Goal: Task Accomplishment & Management: Manage account settings

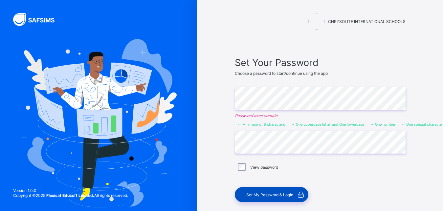
click at [261, 193] on span "Set My Password & Login" at bounding box center [269, 194] width 47 height 5
click at [286, 196] on span "Set My Password & Login" at bounding box center [269, 194] width 47 height 5
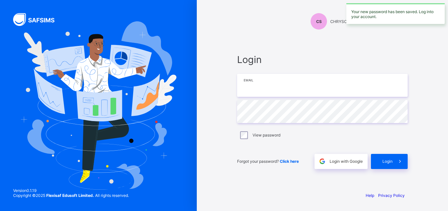
click at [254, 92] on input "email" at bounding box center [322, 85] width 171 height 23
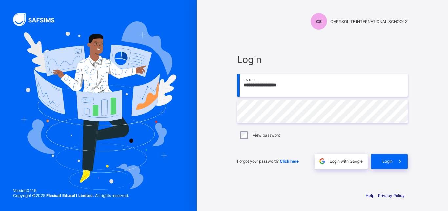
type input "**********"
click at [391, 159] on span "Login" at bounding box center [388, 161] width 10 height 5
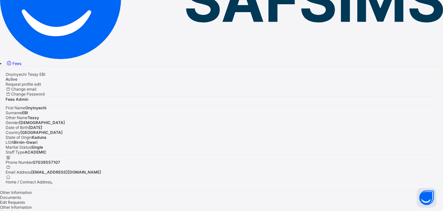
scroll to position [91, 0]
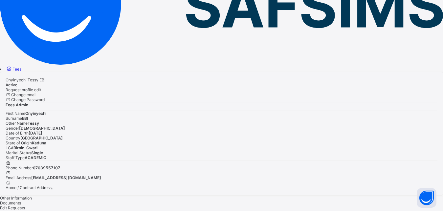
drag, startPoint x: 447, startPoint y: 4, endPoint x: 446, endPoint y: 8, distance: 4.0
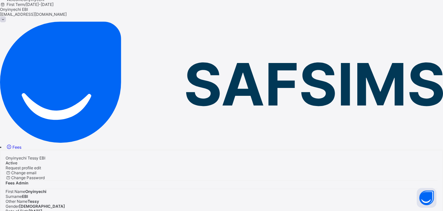
scroll to position [0, 0]
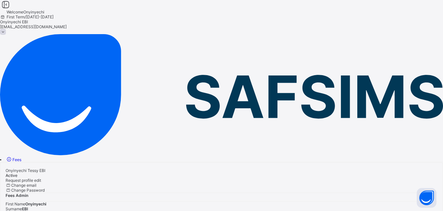
click at [11, 10] on icon at bounding box center [5, 5] width 11 height 10
click at [34, 34] on img at bounding box center [221, 94] width 443 height 121
click at [11, 10] on icon at bounding box center [5, 5] width 11 height 10
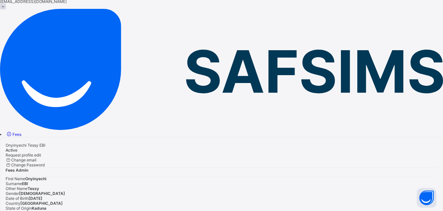
scroll to position [33, 0]
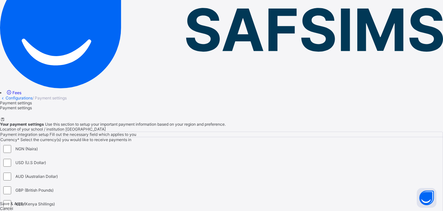
scroll to position [84, 0]
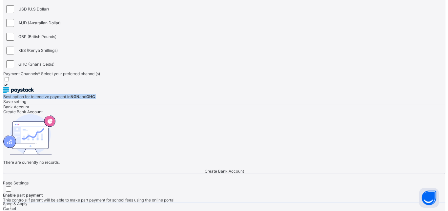
scroll to position [223, 0]
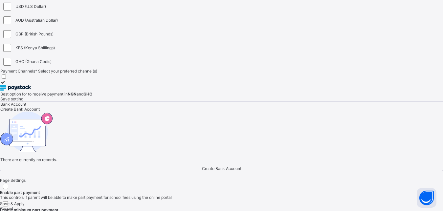
click at [40, 112] on span "Create Bank Account" at bounding box center [19, 109] width 39 height 5
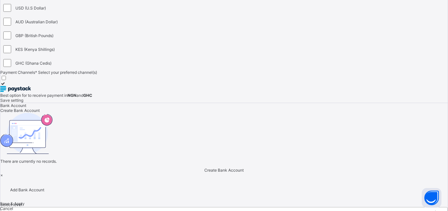
click at [36, 211] on div "Select class level" at bounding box center [20, 213] width 32 height 5
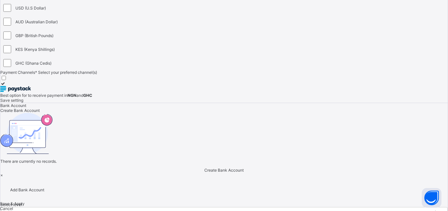
drag, startPoint x: 174, startPoint y: 116, endPoint x: 180, endPoint y: 113, distance: 6.5
type input "**********"
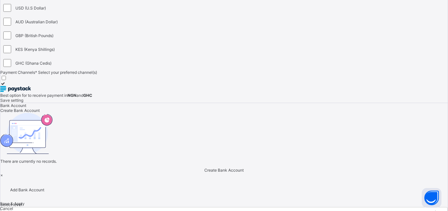
drag, startPoint x: 221, startPoint y: 143, endPoint x: 211, endPoint y: 142, distance: 10.5
type input "**********"
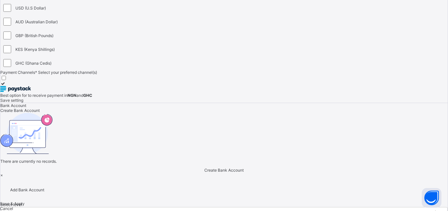
type input "**********"
click at [436, 207] on div at bounding box center [442, 213] width 12 height 12
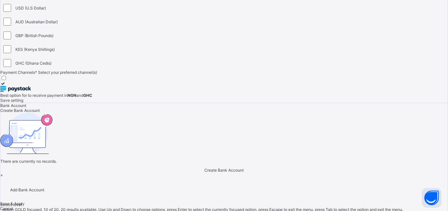
scroll to position [105, 0]
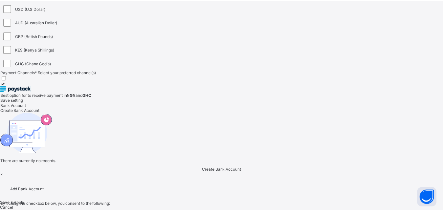
scroll to position [0, 0]
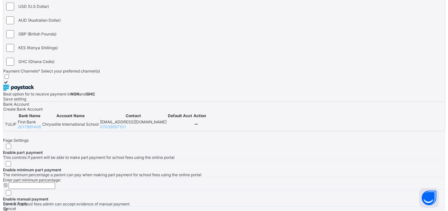
scroll to position [239, 0]
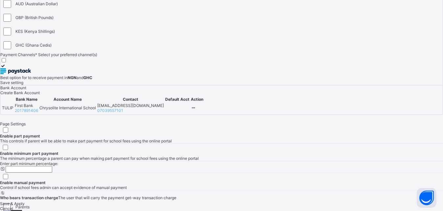
click at [40, 95] on span "Create Bank Account" at bounding box center [19, 92] width 39 height 5
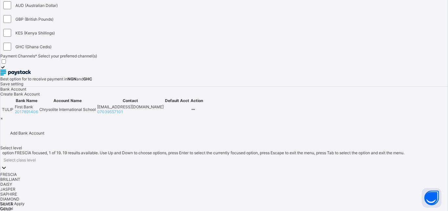
click at [7, 164] on div at bounding box center [4, 168] width 7 height 8
click at [195, 172] on div "FRESCIA" at bounding box center [223, 174] width 447 height 5
click at [192, 179] on div at bounding box center [223, 179] width 447 height 0
click at [173, 175] on div "BRILLIANT" at bounding box center [223, 177] width 447 height 5
click at [178, 179] on div "DAISY" at bounding box center [223, 181] width 447 height 5
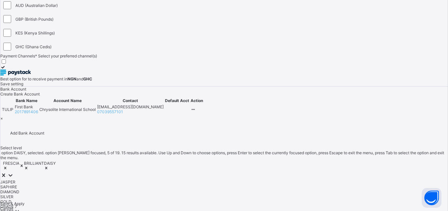
click at [179, 179] on div "JASPER" at bounding box center [223, 181] width 447 height 5
click at [178, 179] on div "SAPHIRE" at bounding box center [223, 181] width 447 height 5
click at [178, 179] on div "DIAMOND" at bounding box center [223, 181] width 447 height 5
click at [178, 179] on div "SILVER" at bounding box center [223, 181] width 447 height 5
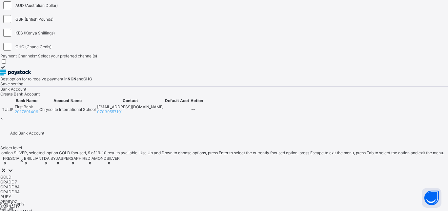
click at [178, 175] on div "GOLD" at bounding box center [223, 177] width 447 height 5
click at [180, 175] on div "GRADE 7" at bounding box center [223, 177] width 447 height 5
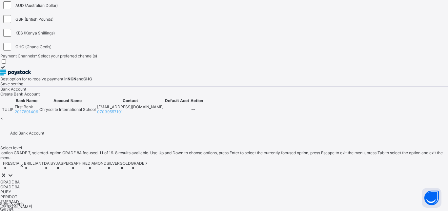
click at [177, 179] on div "GRADE 8A" at bounding box center [223, 181] width 447 height 5
click at [177, 179] on div "GRADE 9A" at bounding box center [223, 181] width 447 height 5
click at [175, 179] on div "RUBY" at bounding box center [223, 181] width 447 height 5
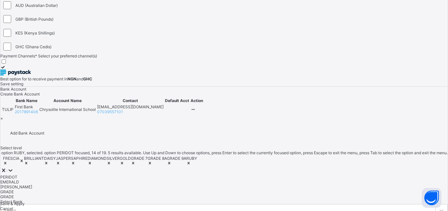
click at [178, 175] on div "PERIDOT" at bounding box center [223, 177] width 447 height 5
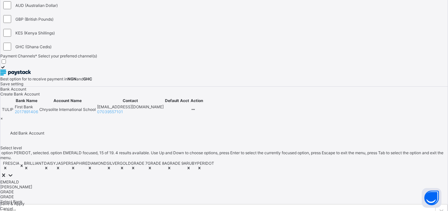
click at [177, 179] on div "EMERALD" at bounding box center [223, 181] width 447 height 5
click at [176, 179] on div "[PERSON_NAME]" at bounding box center [223, 181] width 447 height 5
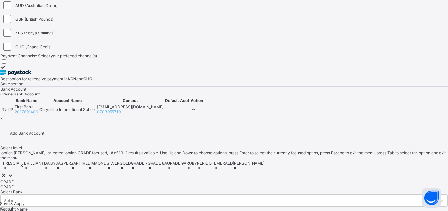
click at [176, 179] on div "GRADE" at bounding box center [223, 181] width 447 height 5
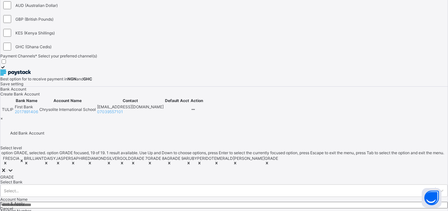
click at [173, 175] on div "GRADE" at bounding box center [223, 177] width 447 height 5
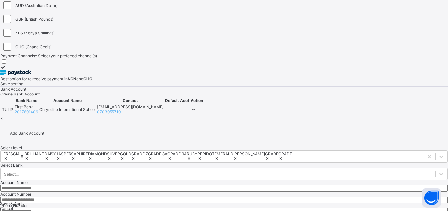
click at [179, 185] on input "text" at bounding box center [223, 188] width 447 height 7
click at [193, 168] on div "Select..." at bounding box center [223, 174] width 447 height 12
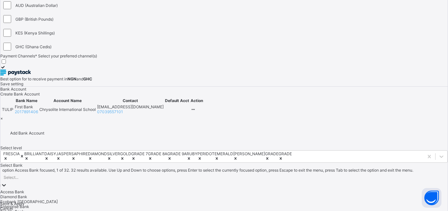
scroll to position [31, 0]
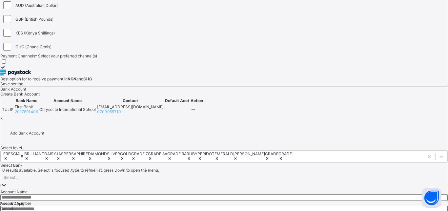
click at [18, 175] on div "Select..." at bounding box center [11, 177] width 15 height 5
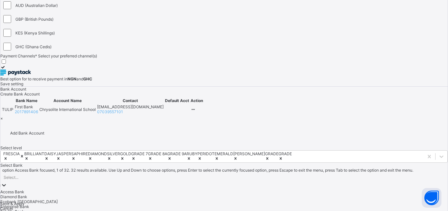
scroll to position [164, 0]
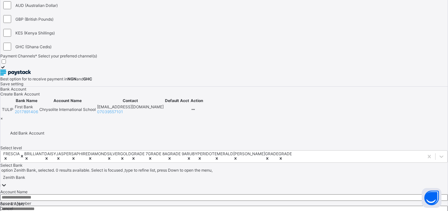
click at [180, 194] on input "text" at bounding box center [223, 197] width 447 height 7
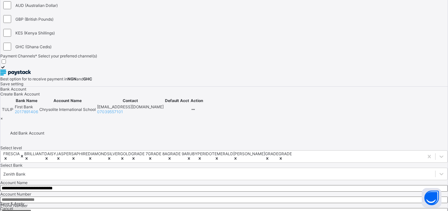
type input "**********"
click at [172, 197] on input "number" at bounding box center [223, 200] width 447 height 7
click at [174, 197] on input "**********" at bounding box center [223, 200] width 447 height 7
type input "**********"
drag, startPoint x: 182, startPoint y: 186, endPoint x: 178, endPoint y: 180, distance: 6.2
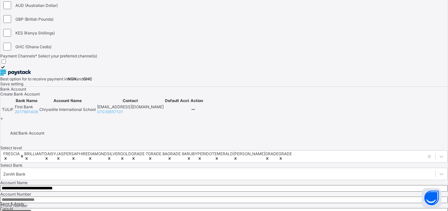
click at [181, 208] on input "number" at bounding box center [223, 211] width 447 height 7
type input "**********"
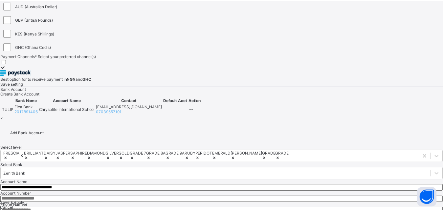
scroll to position [0, 0]
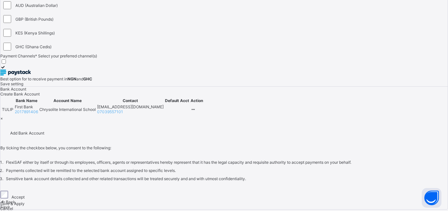
click at [268, 204] on div "Save" at bounding box center [223, 206] width 447 height 5
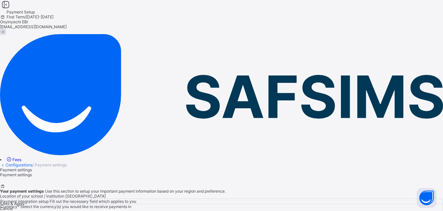
click at [32, 162] on link "Configurations" at bounding box center [19, 164] width 27 height 5
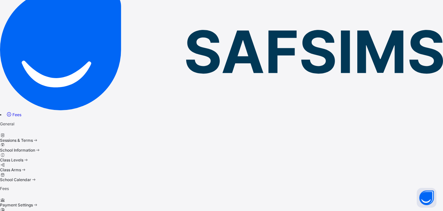
scroll to position [46, 0]
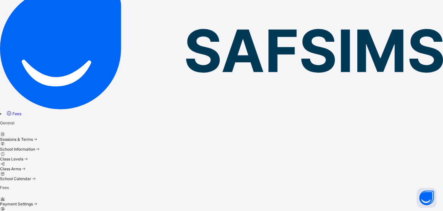
click at [35, 211] on span "Fees Configuration" at bounding box center [17, 213] width 35 height 5
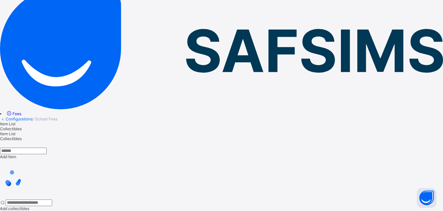
scroll to position [12, 0]
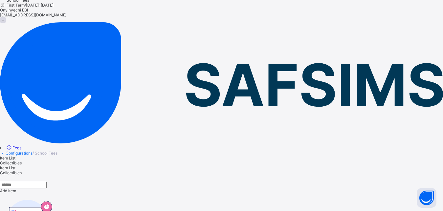
click at [97, 156] on div "Item List" at bounding box center [221, 158] width 443 height 5
click at [15, 156] on span "Item List" at bounding box center [7, 158] width 15 height 5
click at [16, 188] on span "Add Item" at bounding box center [8, 190] width 16 height 5
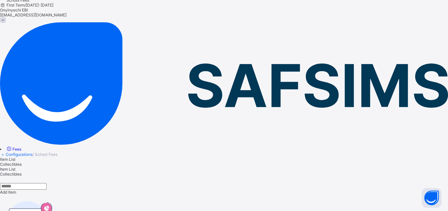
type input "**********"
type textarea "**********"
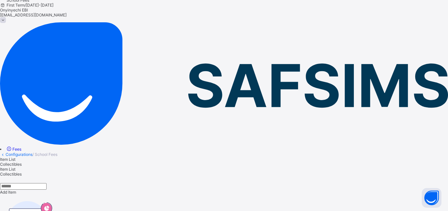
type input "**********"
drag, startPoint x: 180, startPoint y: 122, endPoint x: 180, endPoint y: 115, distance: 6.9
type textarea "**********"
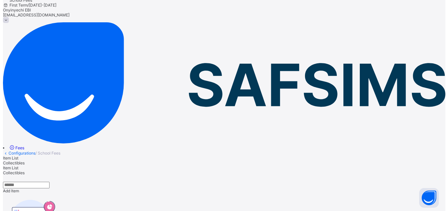
scroll to position [0, 0]
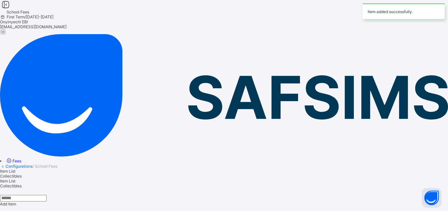
click at [22, 174] on span "Collectibles" at bounding box center [11, 176] width 22 height 5
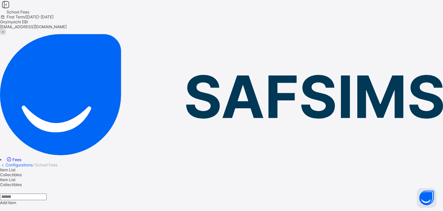
type input "*"
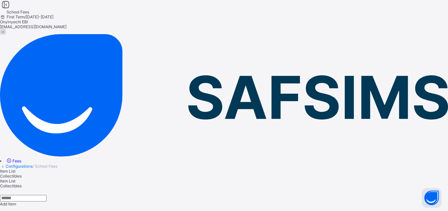
type input "*"
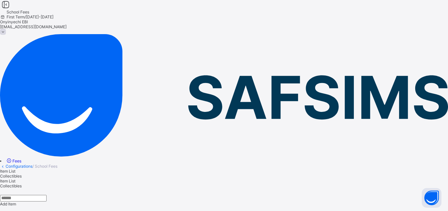
type input "*"
drag, startPoint x: 264, startPoint y: 137, endPoint x: 192, endPoint y: 99, distance: 81.6
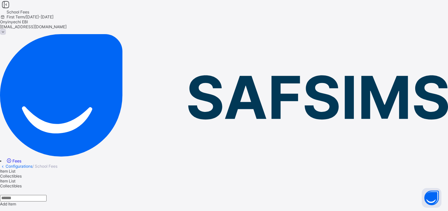
type input "*"
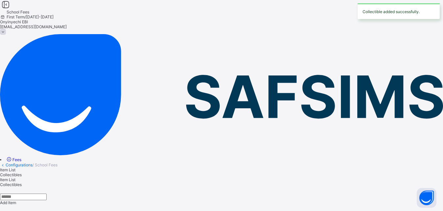
drag, startPoint x: 397, startPoint y: 92, endPoint x: 377, endPoint y: 102, distance: 22.7
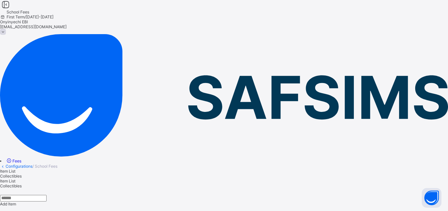
type input "**********"
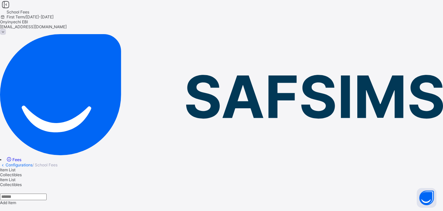
click at [32, 162] on link "Configurations" at bounding box center [19, 164] width 27 height 5
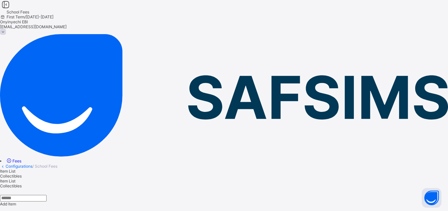
click at [32, 164] on link "Configurations" at bounding box center [19, 166] width 27 height 5
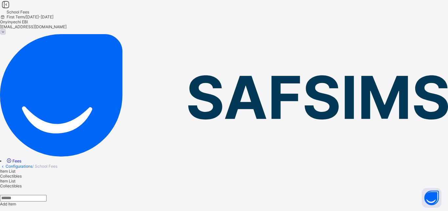
drag, startPoint x: 268, startPoint y: 45, endPoint x: 428, endPoint y: 11, distance: 163.4
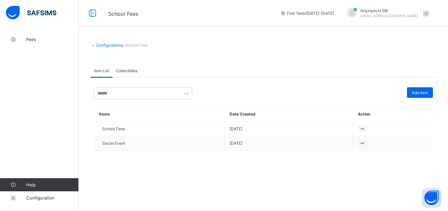
click at [425, 12] on span at bounding box center [426, 13] width 6 height 6
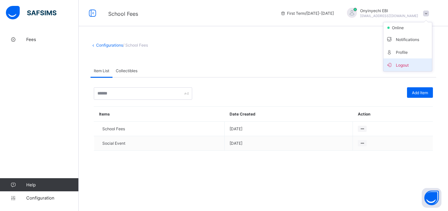
click at [406, 64] on span "Logout" at bounding box center [407, 65] width 43 height 8
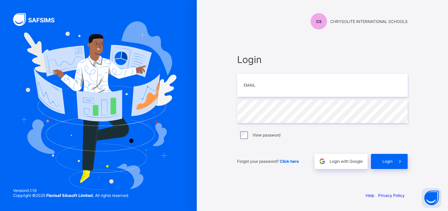
type input "**********"
click at [389, 158] on div "Login" at bounding box center [389, 161] width 37 height 15
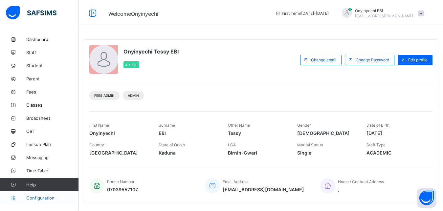
click at [37, 197] on span "Configuration" at bounding box center [52, 197] width 52 height 5
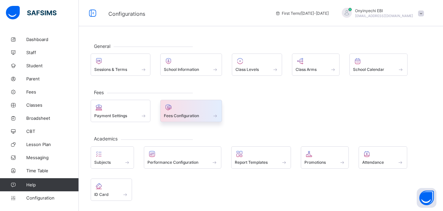
click at [174, 113] on div "Fees Configuration" at bounding box center [191, 111] width 62 height 22
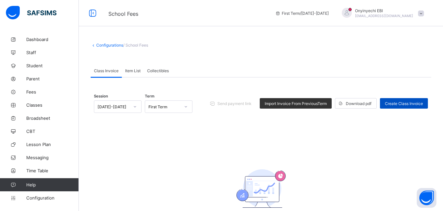
click at [409, 101] on div "Create Class Invoice" at bounding box center [404, 103] width 48 height 10
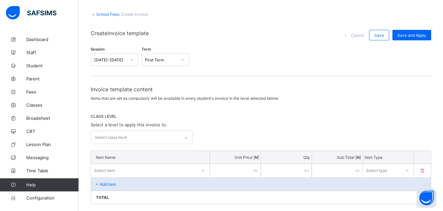
scroll to position [33, 0]
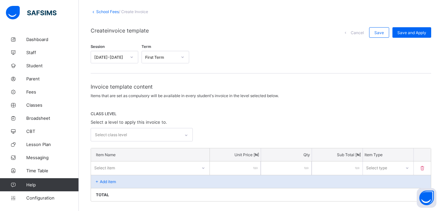
click at [189, 136] on div "Select class level" at bounding box center [142, 134] width 102 height 13
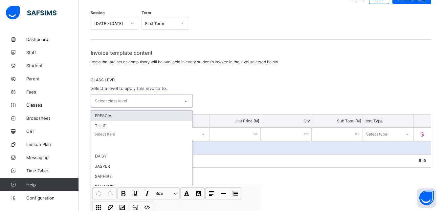
scroll to position [68, 0]
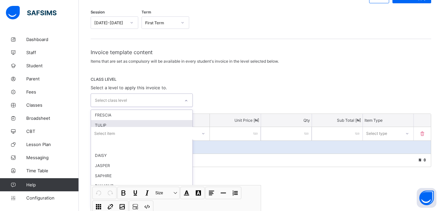
click at [103, 124] on div "TULIP" at bounding box center [141, 125] width 101 height 10
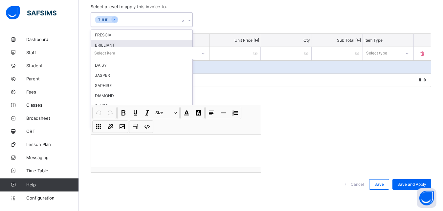
scroll to position [150, 0]
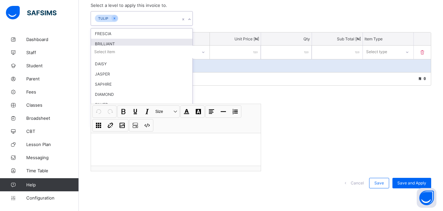
click at [325, 121] on div "Invoice template content Items that are set as compulsory will be available in …" at bounding box center [261, 81] width 340 height 228
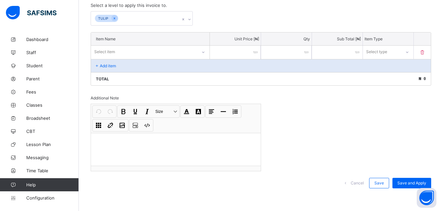
click at [190, 20] on icon at bounding box center [189, 19] width 4 height 7
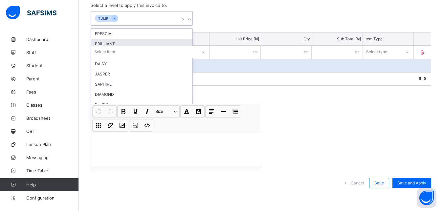
click at [179, 43] on div "BRILLIANT" at bounding box center [141, 44] width 101 height 10
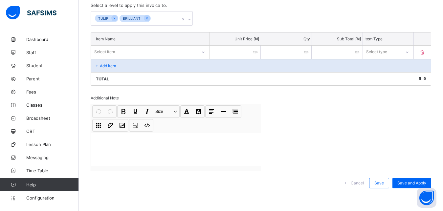
click at [272, 88] on div "Invoice template content Items that are set as compulsory will be available in …" at bounding box center [261, 81] width 340 height 228
click at [146, 19] on icon at bounding box center [147, 18] width 2 height 2
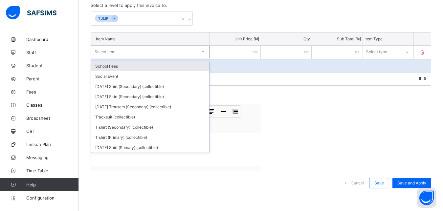
click at [205, 51] on icon at bounding box center [203, 52] width 4 height 7
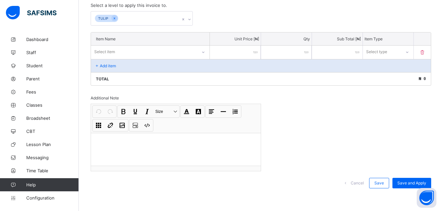
click at [260, 80] on div "Total ₦ 0" at bounding box center [261, 78] width 340 height 13
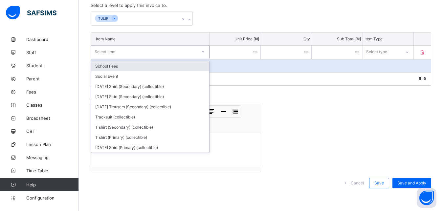
click at [204, 51] on icon at bounding box center [203, 52] width 4 height 7
click at [121, 65] on div "School Fees" at bounding box center [150, 66] width 118 height 10
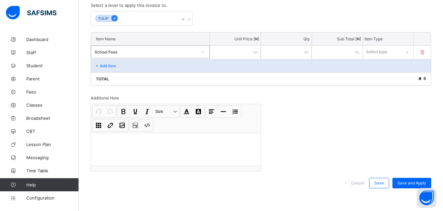
click at [114, 18] on icon at bounding box center [115, 18] width 2 height 2
click at [190, 19] on icon at bounding box center [189, 19] width 4 height 7
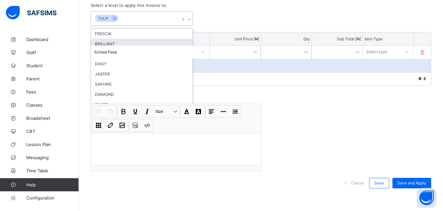
click at [141, 44] on div "BRILLIANT" at bounding box center [141, 44] width 101 height 10
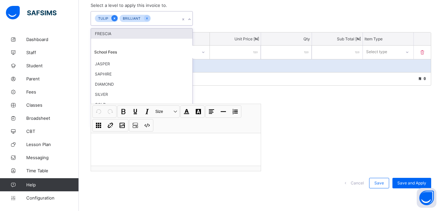
click at [114, 18] on icon at bounding box center [115, 18] width 2 height 2
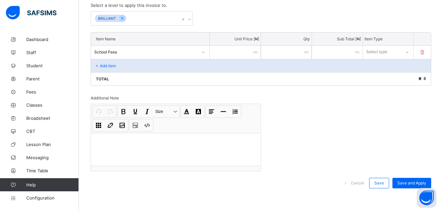
click at [362, 51] on div at bounding box center [337, 52] width 51 height 13
click at [362, 52] on div at bounding box center [337, 52] width 51 height 13
click at [259, 52] on div at bounding box center [235, 52] width 51 height 13
click at [258, 51] on div at bounding box center [235, 52] width 51 height 13
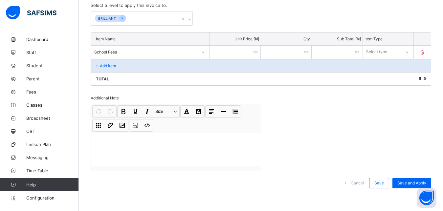
click at [258, 51] on div at bounding box center [235, 52] width 51 height 13
click at [256, 38] on p "Unit Price [ ₦ ]" at bounding box center [234, 38] width 47 height 5
click at [259, 53] on div at bounding box center [235, 52] width 51 height 13
click at [247, 50] on input "number" at bounding box center [235, 52] width 51 height 13
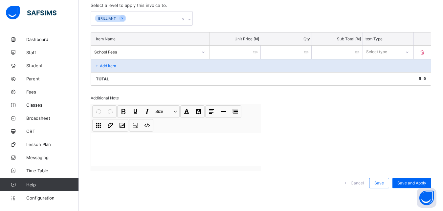
type input "*"
type input "**"
type input "*****"
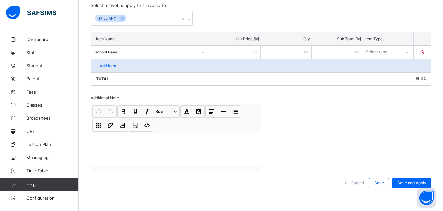
type input "*****"
click at [408, 52] on icon at bounding box center [406, 52] width 4 height 7
click at [390, 66] on div "Compulsory" at bounding box center [388, 66] width 50 height 10
click at [102, 63] on p "Add item" at bounding box center [108, 65] width 16 height 5
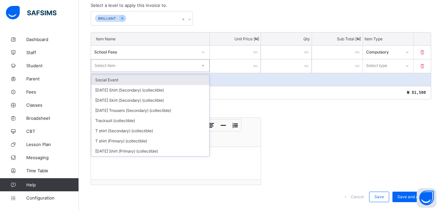
click at [203, 64] on icon at bounding box center [203, 65] width 4 height 7
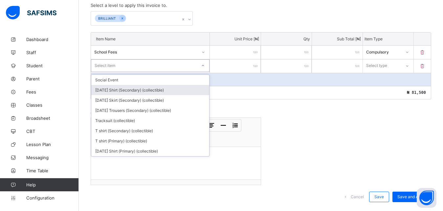
click at [159, 91] on div "Monday Shirt (Secondary) (collectible)" at bounding box center [150, 90] width 118 height 10
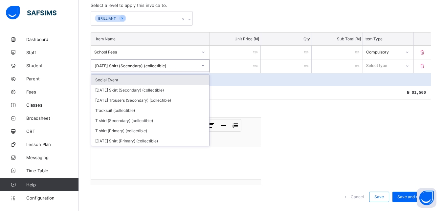
click at [203, 65] on icon at bounding box center [203, 65] width 4 height 7
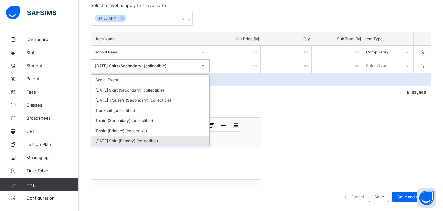
click at [158, 143] on div "Monday Shirt (Primary) (collectible)" at bounding box center [150, 141] width 118 height 10
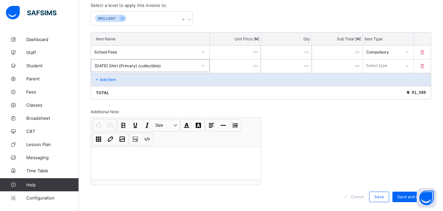
click at [259, 65] on div at bounding box center [235, 65] width 51 height 13
click at [250, 68] on input "number" at bounding box center [235, 65] width 51 height 13
type input "*"
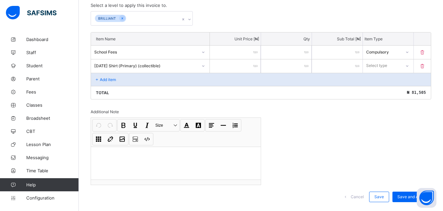
type input "**"
type input "****"
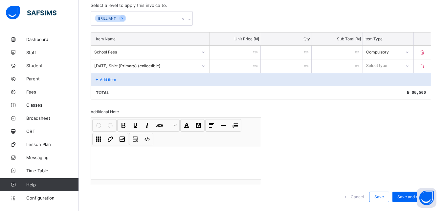
click at [130, 109] on div "Invoice template content Items that are set as compulsory will be available in …" at bounding box center [261, 88] width 340 height 242
click at [129, 110] on div "Invoice template content Items that are set as compulsory will be available in …" at bounding box center [261, 88] width 340 height 242
click at [128, 111] on div "Additional Note" at bounding box center [176, 111] width 170 height 5
click at [128, 156] on p at bounding box center [175, 155] width 159 height 7
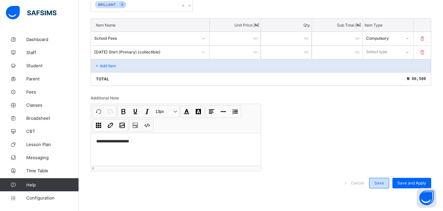
click at [384, 182] on span "Save" at bounding box center [379, 182] width 10 height 5
click at [408, 53] on icon at bounding box center [406, 52] width 4 height 7
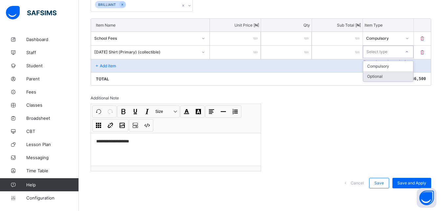
click at [383, 76] on div "Optional" at bounding box center [388, 76] width 50 height 10
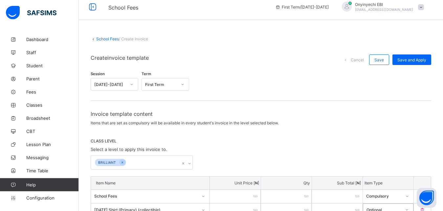
scroll to position [0, 0]
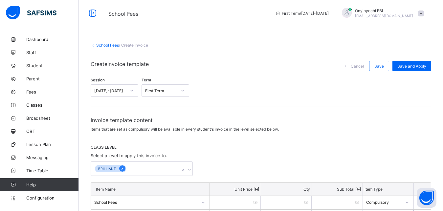
click at [121, 169] on icon at bounding box center [122, 169] width 2 height 2
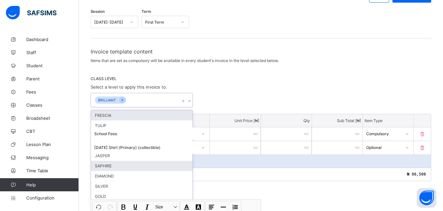
scroll to position [69, 0]
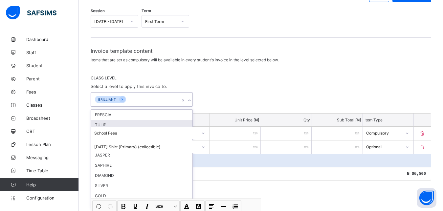
click at [103, 124] on div "TULIP" at bounding box center [141, 125] width 101 height 10
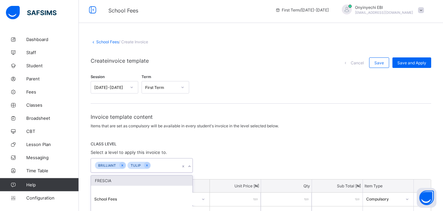
scroll to position [0, 0]
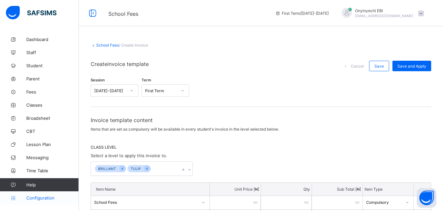
click at [36, 198] on span "Configuration" at bounding box center [52, 197] width 52 height 5
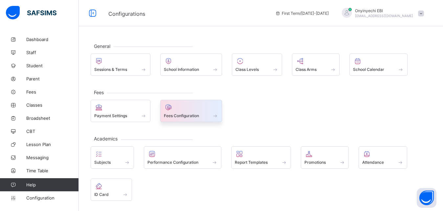
click at [175, 112] on span at bounding box center [191, 112] width 55 height 2
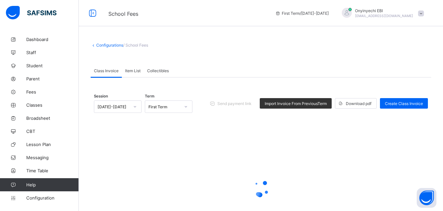
click at [108, 67] on div "Class Invoice" at bounding box center [106, 70] width 31 height 13
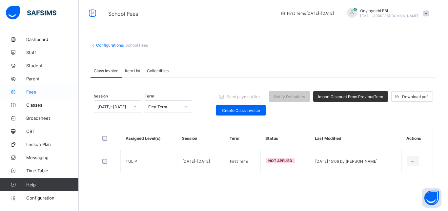
click at [29, 91] on span "Fees" at bounding box center [52, 91] width 52 height 5
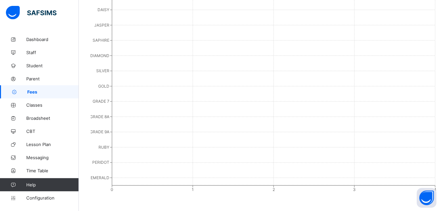
scroll to position [266, 0]
drag, startPoint x: 446, startPoint y: 208, endPoint x: 440, endPoint y: 206, distance: 6.9
drag, startPoint x: 446, startPoint y: 209, endPoint x: 441, endPoint y: 209, distance: 5.0
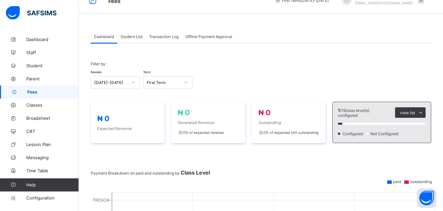
scroll to position [0, 0]
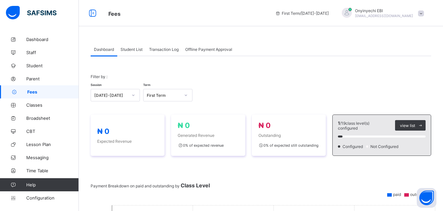
click at [130, 47] on span "Student List" at bounding box center [131, 49] width 22 height 5
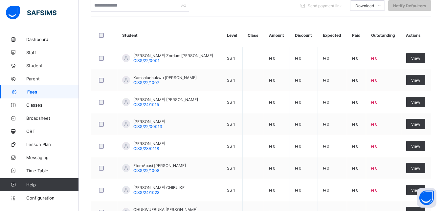
drag, startPoint x: 448, startPoint y: 207, endPoint x: 445, endPoint y: 205, distance: 3.5
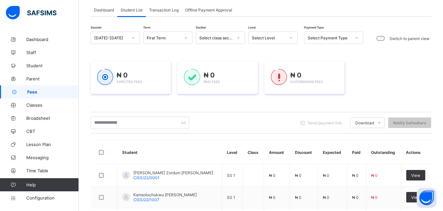
scroll to position [39, 0]
click at [238, 38] on icon at bounding box center [238, 37] width 2 height 1
click at [185, 37] on icon at bounding box center [186, 38] width 4 height 7
click at [354, 37] on icon at bounding box center [356, 38] width 4 height 7
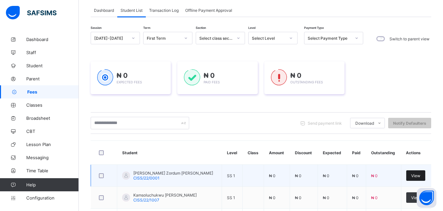
click at [420, 174] on span "View" at bounding box center [415, 175] width 9 height 5
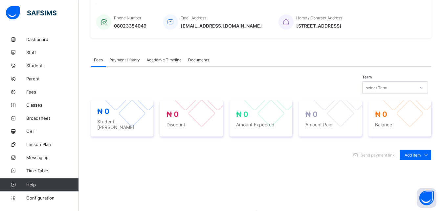
scroll to position [156, 0]
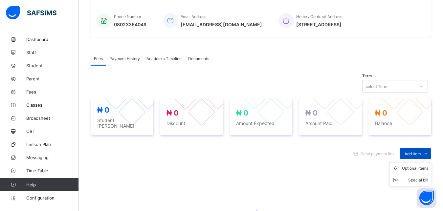
click at [429, 151] on icon at bounding box center [425, 153] width 7 height 7
click at [428, 177] on div "Special bill" at bounding box center [415, 180] width 26 height 7
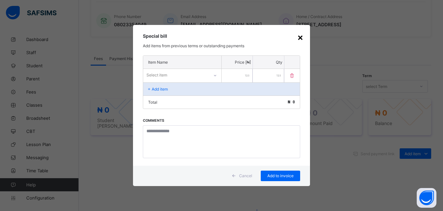
click at [298, 35] on div "×" at bounding box center [300, 36] width 6 height 11
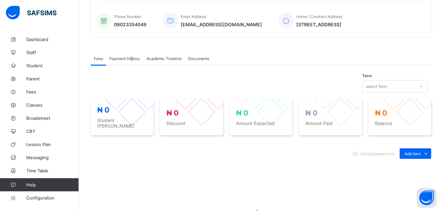
click at [132, 55] on div "Payment History" at bounding box center [124, 58] width 37 height 13
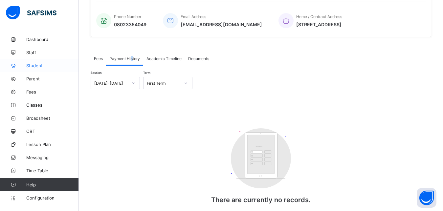
click at [35, 64] on span "Student" at bounding box center [52, 65] width 52 height 5
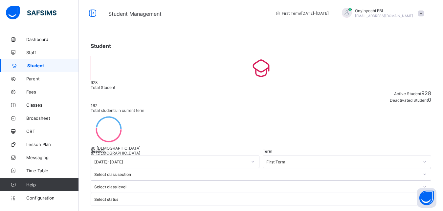
click at [30, 61] on link "Student" at bounding box center [39, 65] width 79 height 13
click at [37, 62] on link "Student" at bounding box center [39, 65] width 79 height 13
click at [31, 93] on span "Fees" at bounding box center [52, 91] width 52 height 5
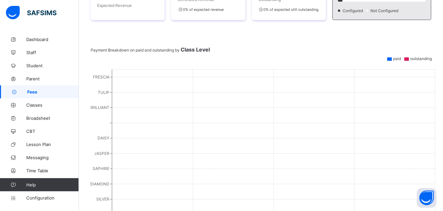
scroll to position [145, 0]
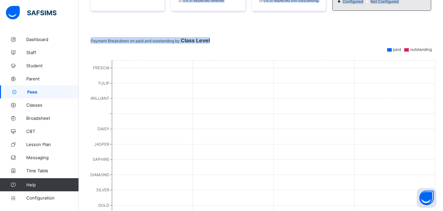
drag, startPoint x: 442, startPoint y: 206, endPoint x: 438, endPoint y: 205, distance: 4.8
click at [440, 206] on div "Dashboard Student List Transaction Log Offline Payment Approval Dashboard More …" at bounding box center [261, 110] width 364 height 444
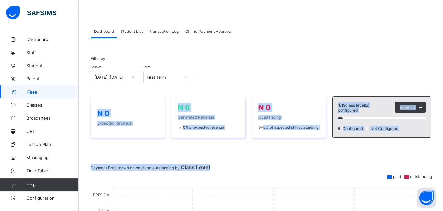
drag, startPoint x: 446, startPoint y: 0, endPoint x: 446, endPoint y: 5, distance: 4.9
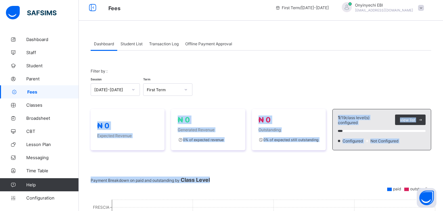
scroll to position [0, 0]
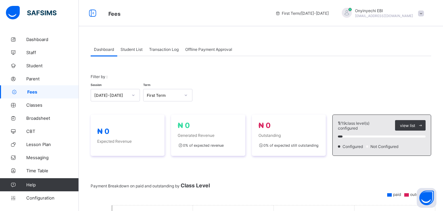
click at [134, 48] on span "Student List" at bounding box center [131, 49] width 22 height 5
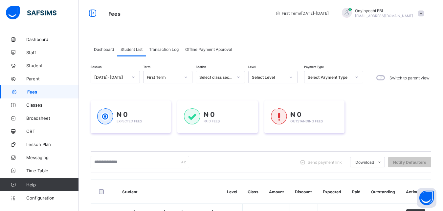
click at [422, 75] on div "Switch to parent view" at bounding box center [402, 78] width 58 height 14
click at [414, 77] on label "Switch to parent view" at bounding box center [409, 77] width 40 height 5
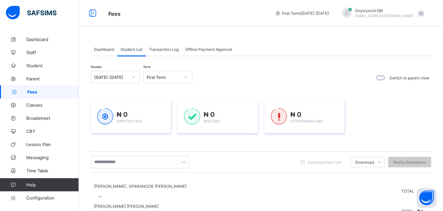
click at [167, 48] on span "Transaction Log" at bounding box center [164, 49] width 30 height 5
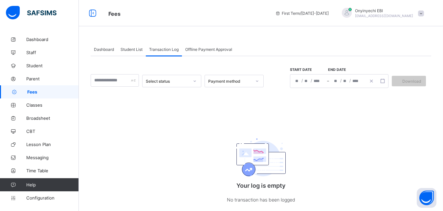
click at [217, 48] on span "Offline Payment Approval" at bounding box center [208, 49] width 47 height 5
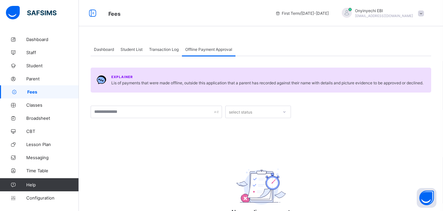
click at [220, 47] on span "Offline Payment Approval" at bounding box center [208, 49] width 47 height 5
click at [222, 47] on span "Offline Payment Approval" at bounding box center [208, 49] width 47 height 5
click at [202, 47] on div "Offline Payment Approval" at bounding box center [208, 49] width 53 height 13
click at [216, 112] on div at bounding box center [156, 112] width 131 height 12
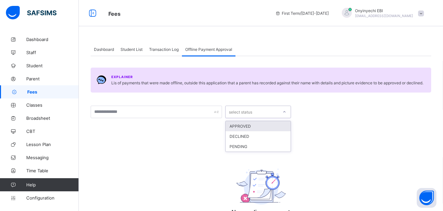
click at [284, 112] on icon at bounding box center [284, 112] width 4 height 7
click at [29, 63] on link "Student" at bounding box center [39, 65] width 79 height 13
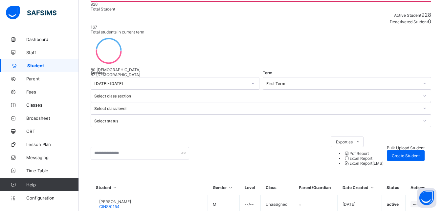
scroll to position [60, 0]
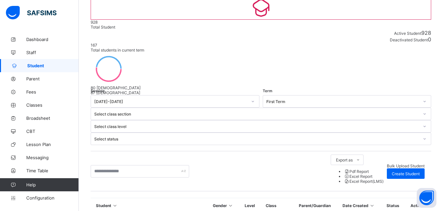
click at [35, 90] on span "Fees" at bounding box center [52, 91] width 52 height 5
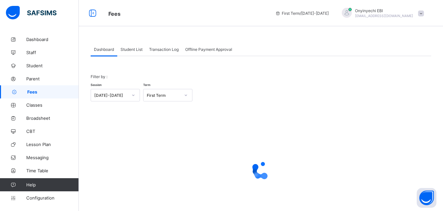
click at [133, 49] on span "Student List" at bounding box center [131, 49] width 22 height 5
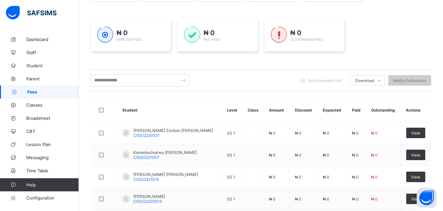
scroll to position [89, 0]
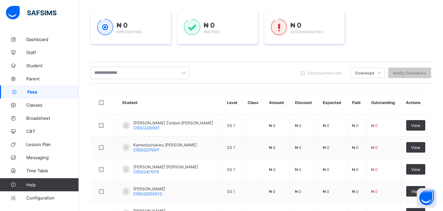
click at [442, 205] on div "Dashboard Student List Transaction Log Offline Payment Approval Student List Mo…" at bounding box center [261, 159] width 364 height 430
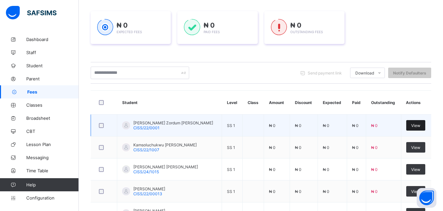
click at [418, 124] on span "View" at bounding box center [415, 125] width 9 height 5
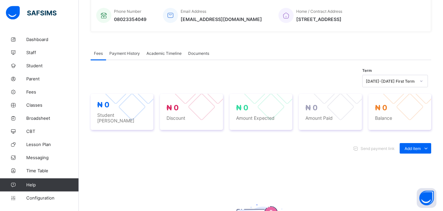
scroll to position [162, 0]
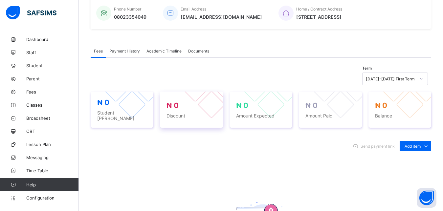
drag, startPoint x: 188, startPoint y: 96, endPoint x: 181, endPoint y: 105, distance: 11.3
click at [188, 96] on div "₦ 0 Discount" at bounding box center [191, 110] width 63 height 36
click at [181, 104] on span "₦ 0" at bounding box center [191, 105] width 50 height 9
drag, startPoint x: 181, startPoint y: 104, endPoint x: 176, endPoint y: 106, distance: 5.0
click at [181, 104] on span "₦ 0" at bounding box center [191, 105] width 50 height 9
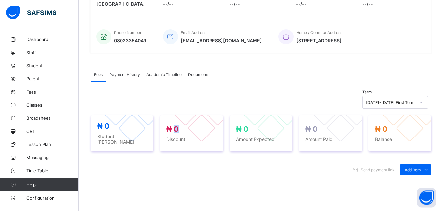
scroll to position [134, 0]
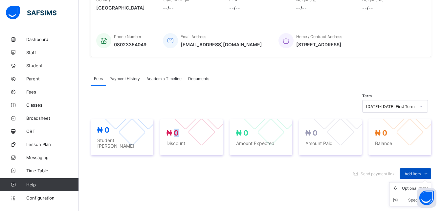
click at [429, 171] on icon at bounding box center [425, 173] width 7 height 7
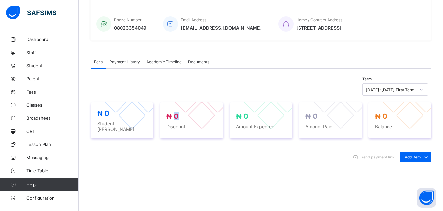
scroll to position [156, 0]
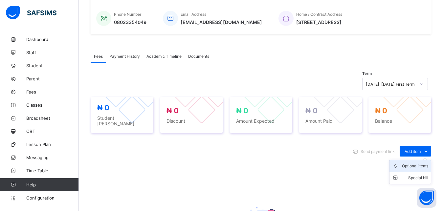
click at [423, 166] on div "Optional items" at bounding box center [415, 166] width 26 height 7
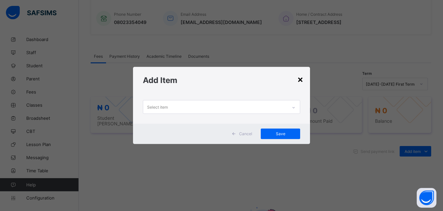
click at [301, 80] on div "×" at bounding box center [300, 78] width 6 height 11
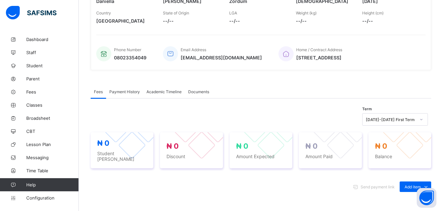
scroll to position [117, 0]
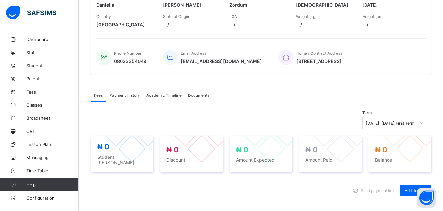
click at [124, 94] on div "Payment History" at bounding box center [124, 95] width 37 height 13
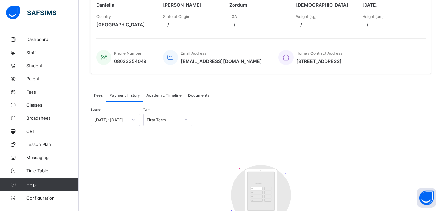
click at [96, 89] on div "Fees Payment History Academic Timeline Documents Payment History More Options T…" at bounding box center [261, 171] width 340 height 185
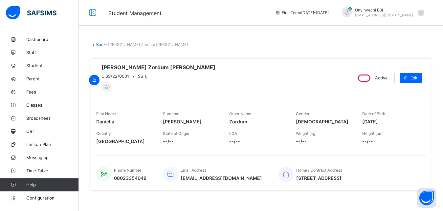
scroll to position [0, 0]
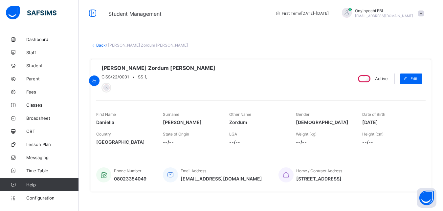
drag, startPoint x: 445, startPoint y: 4, endPoint x: 431, endPoint y: 9, distance: 14.9
click at [30, 89] on link "Fees" at bounding box center [39, 91] width 79 height 13
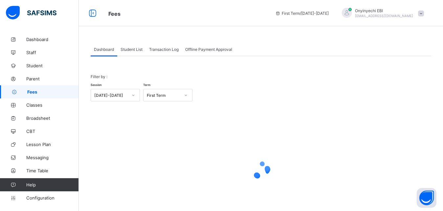
click at [135, 47] on span "Student List" at bounding box center [131, 49] width 22 height 5
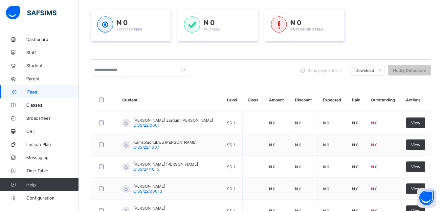
scroll to position [95, 0]
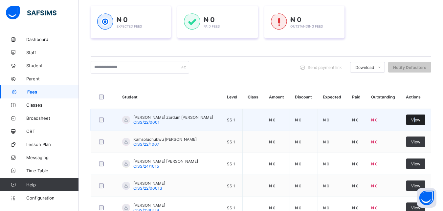
click at [417, 119] on span "View" at bounding box center [415, 119] width 9 height 5
